Goal: Task Accomplishment & Management: Manage account settings

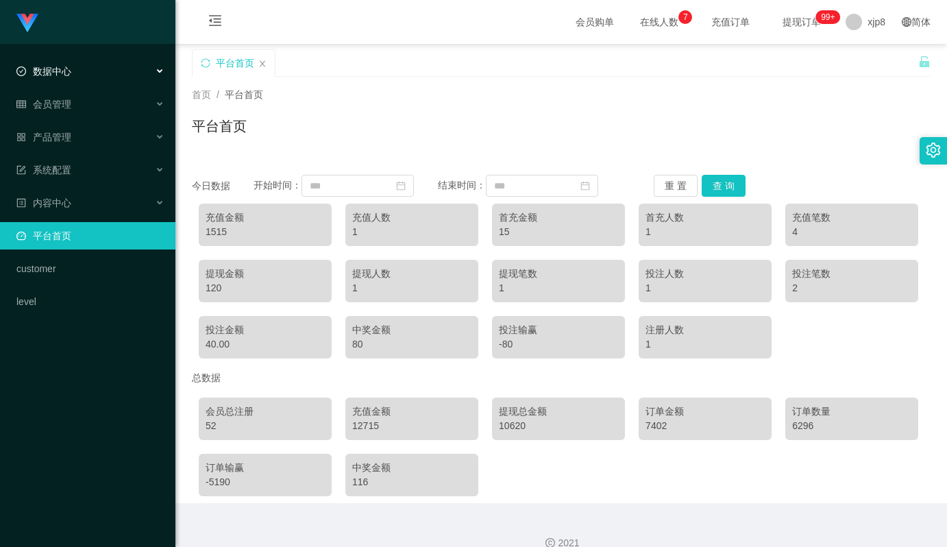
click at [78, 73] on div "数据中心" at bounding box center [87, 71] width 175 height 27
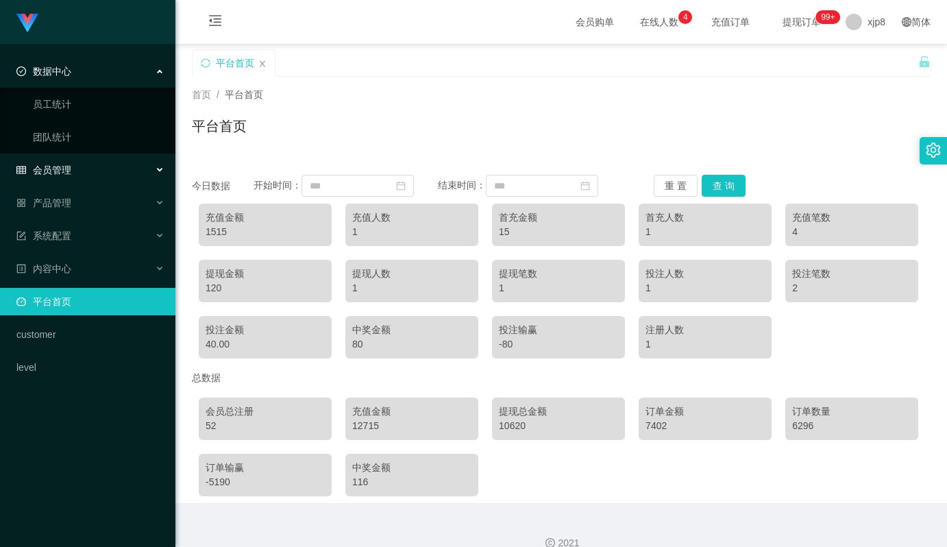
click at [72, 163] on div "会员管理" at bounding box center [87, 169] width 175 height 27
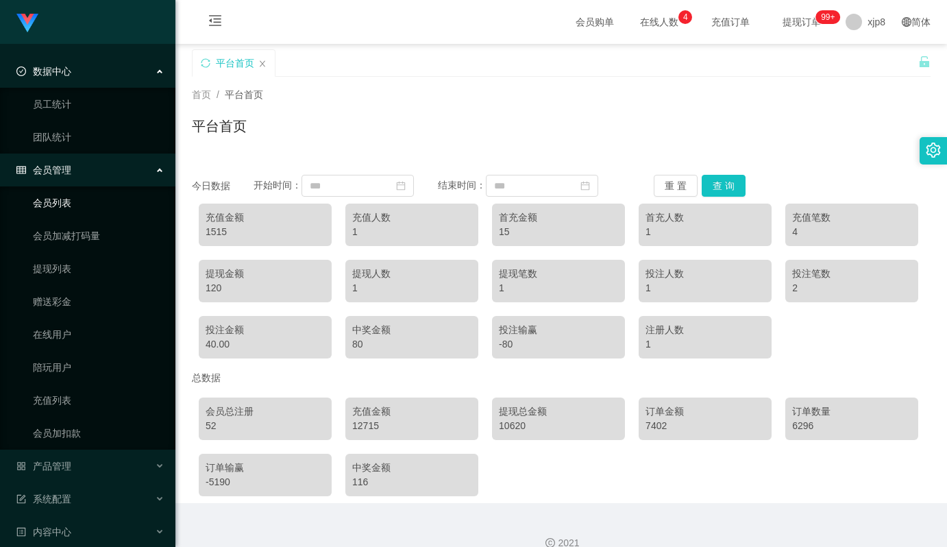
click at [77, 207] on link "会员列表" at bounding box center [98, 202] width 131 height 27
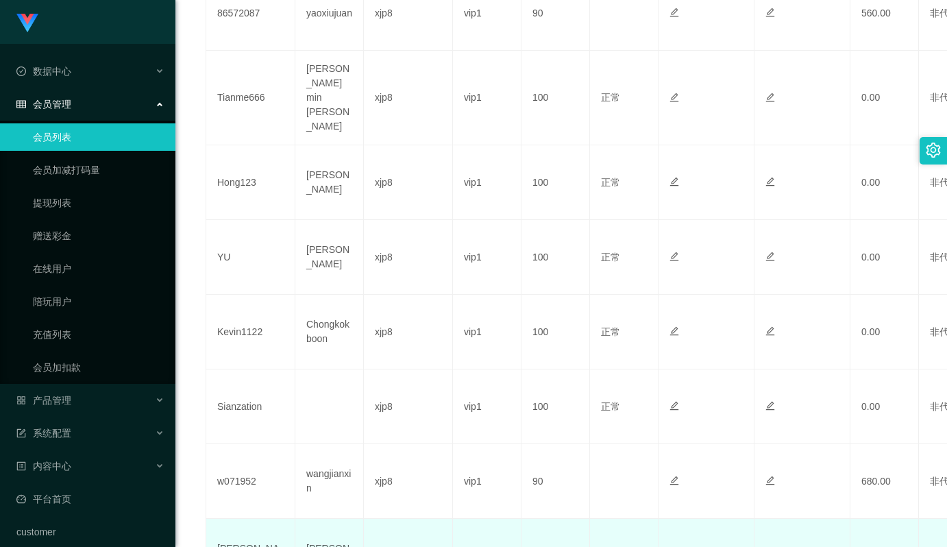
scroll to position [682, 0]
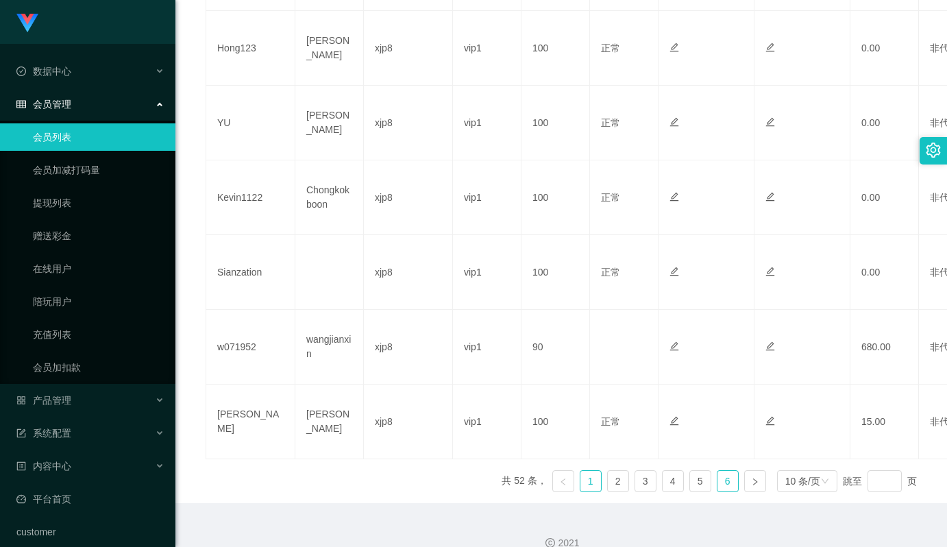
click at [725, 471] on link "6" at bounding box center [727, 481] width 21 height 21
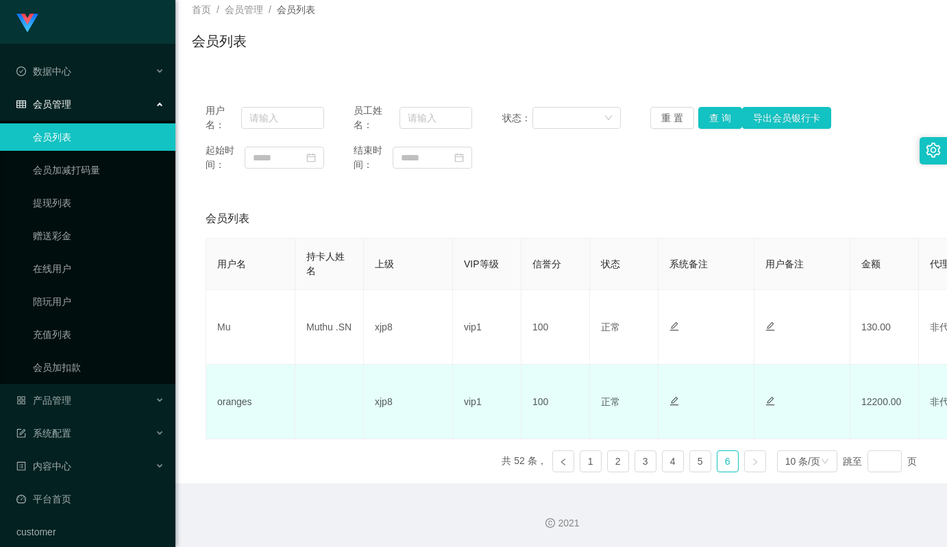
click at [866, 407] on td "12200.00" at bounding box center [884, 401] width 68 height 75
click at [861, 405] on td "12200.00" at bounding box center [884, 401] width 68 height 75
